Goal: Check status: Check status

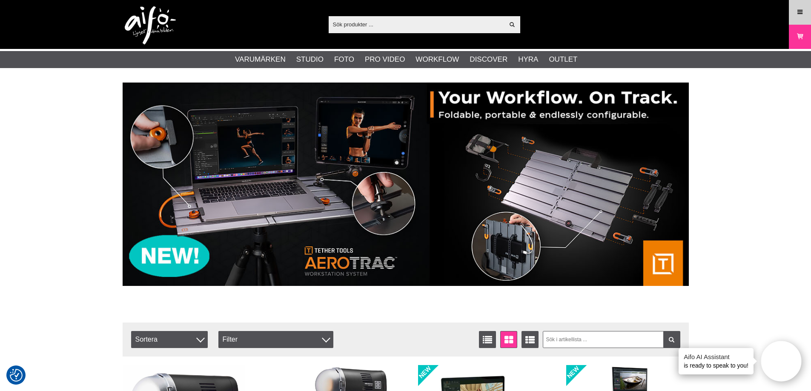
click at [800, 9] on icon at bounding box center [800, 12] width 8 height 9
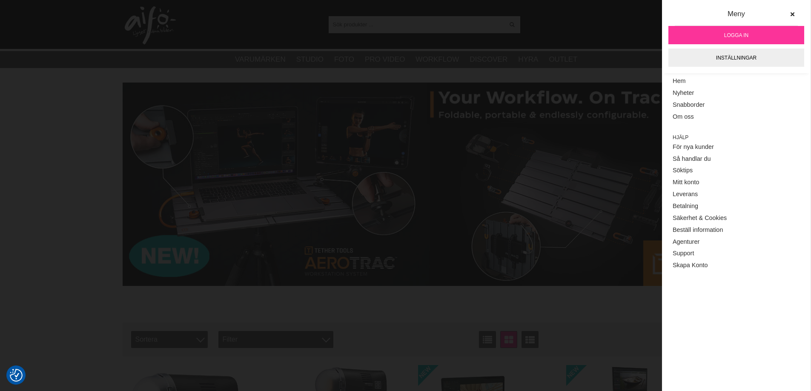
click at [746, 40] on link "Logga in" at bounding box center [737, 35] width 136 height 18
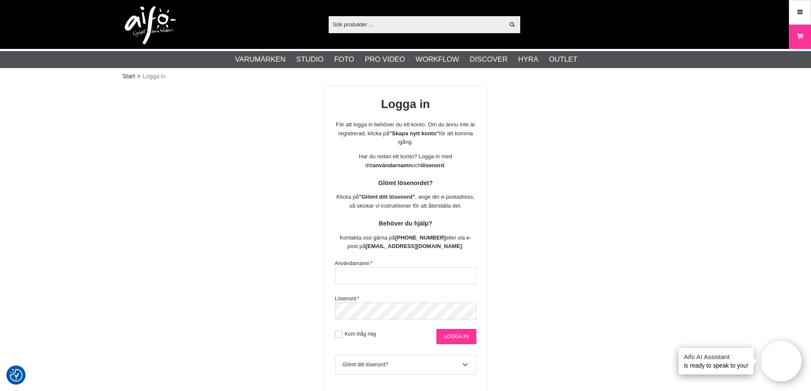
type input "info@gotaplatsensfoto.se"
click at [467, 341] on input "Logga in" at bounding box center [457, 336] width 40 height 15
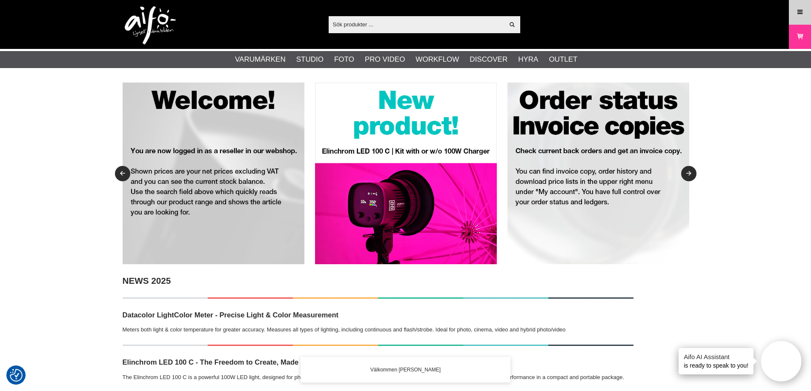
click at [803, 13] on icon at bounding box center [800, 12] width 8 height 9
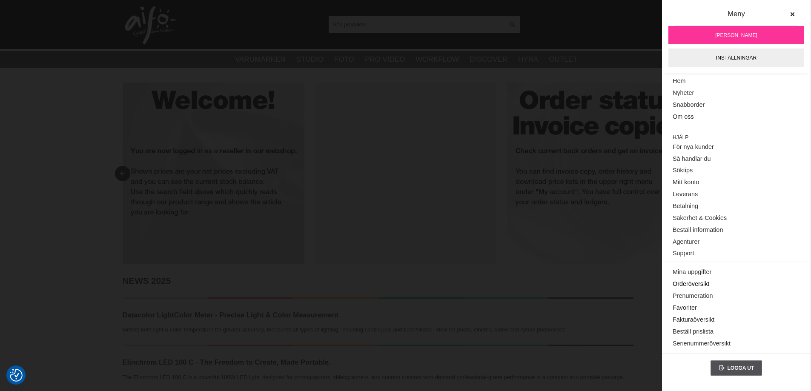
click at [691, 281] on link "Orderöversikt" at bounding box center [736, 285] width 127 height 12
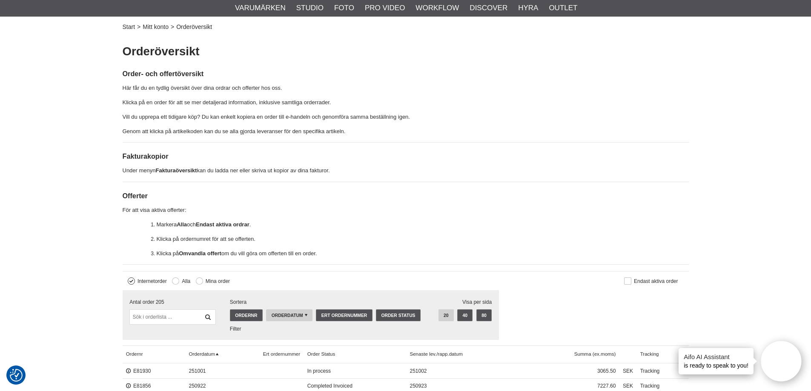
scroll to position [170, 0]
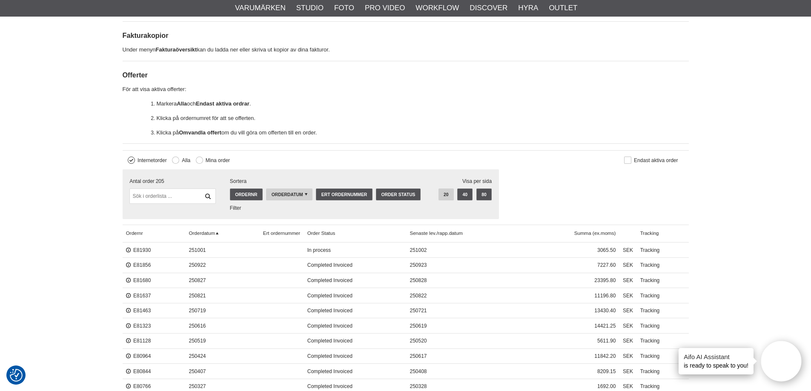
click at [204, 250] on span "251001" at bounding box center [222, 250] width 74 height 15
click at [138, 249] on link "E81930" at bounding box center [138, 250] width 25 height 6
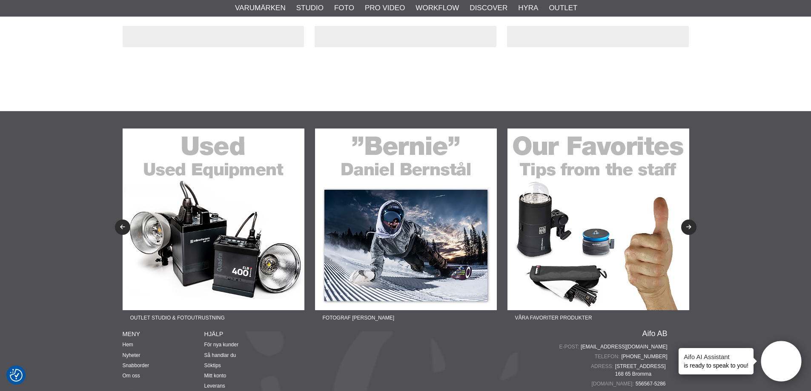
scroll to position [43, 0]
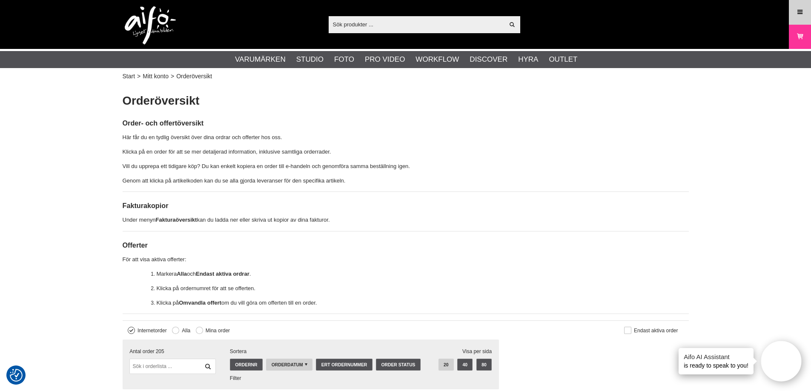
click at [803, 14] on icon at bounding box center [800, 12] width 8 height 9
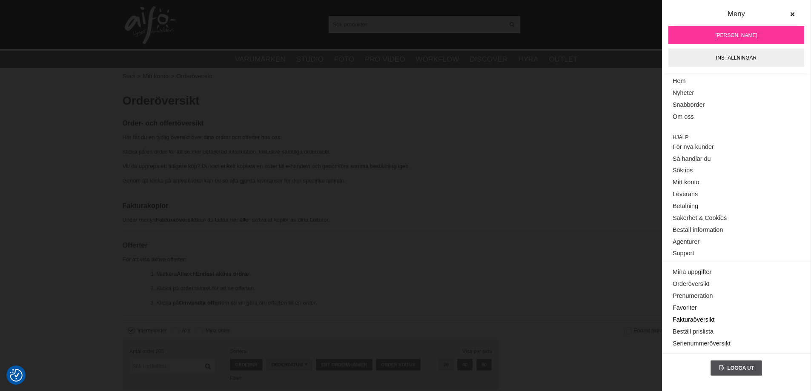
click at [708, 320] on link "Fakturaöversikt" at bounding box center [736, 320] width 127 height 12
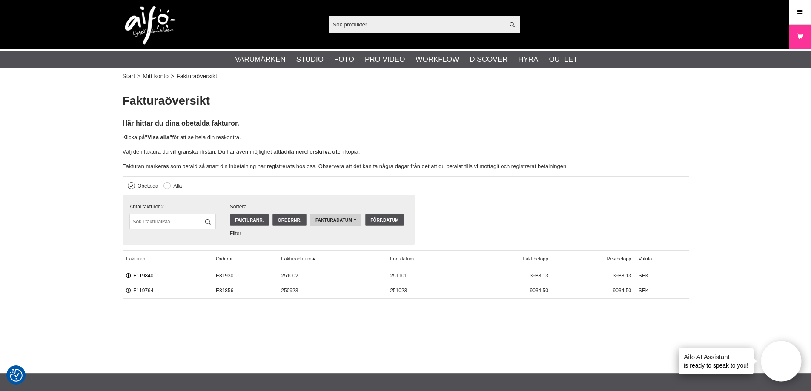
click at [147, 276] on link "F119840" at bounding box center [140, 276] width 28 height 6
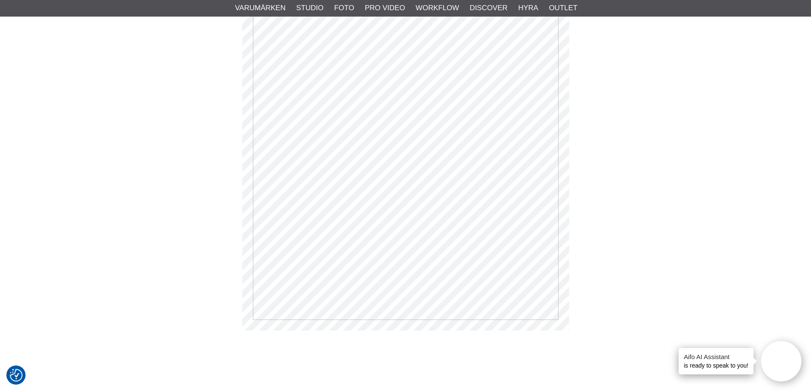
scroll to position [256, 0]
